Goal: Navigation & Orientation: Find specific page/section

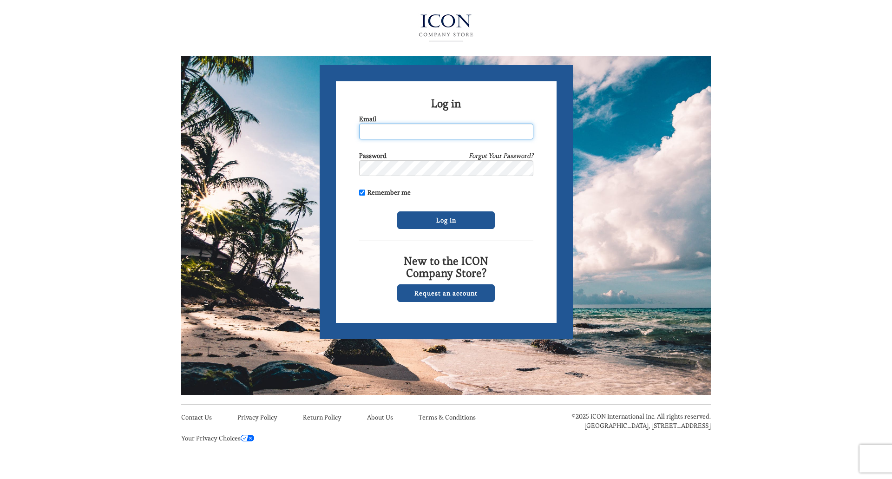
click at [463, 130] on input "Email" at bounding box center [446, 132] width 174 height 16
type input "christina.soras@viacomcbs.com"
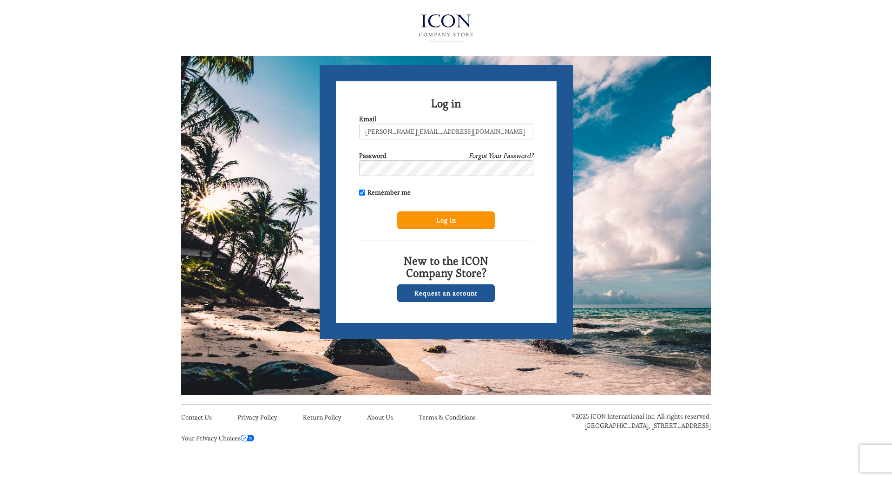
click at [444, 219] on input "Log in" at bounding box center [446, 220] width 98 height 18
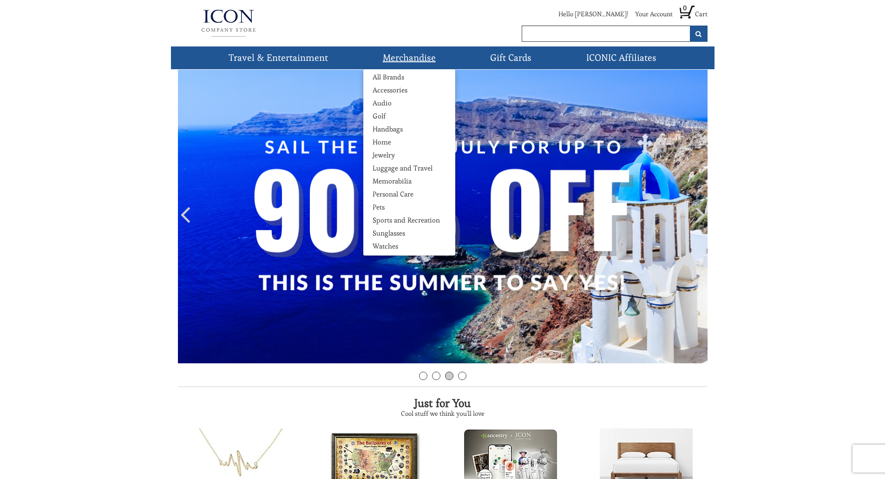
click at [404, 53] on link "Merchandise" at bounding box center [409, 57] width 60 height 23
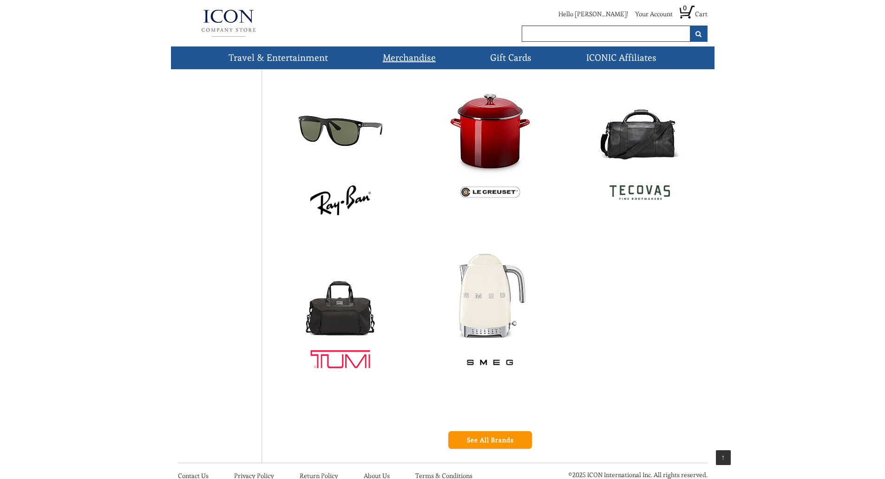
scroll to position [379, 0]
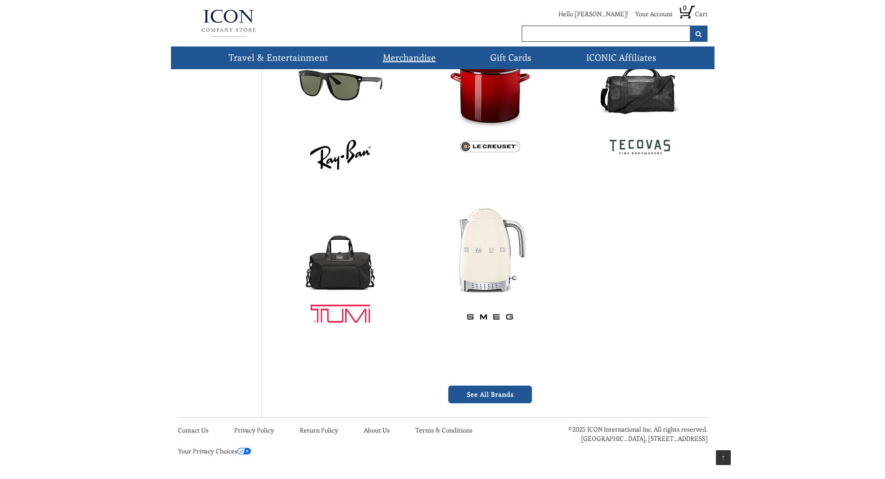
click at [497, 398] on link "See All Brands" at bounding box center [490, 395] width 84 height 18
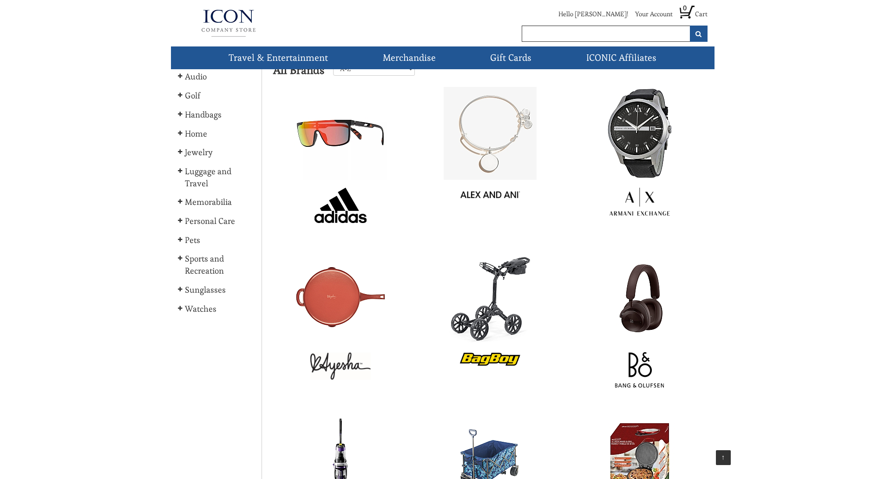
scroll to position [466, 0]
